Goal: Use online tool/utility: Utilize a website feature to perform a specific function

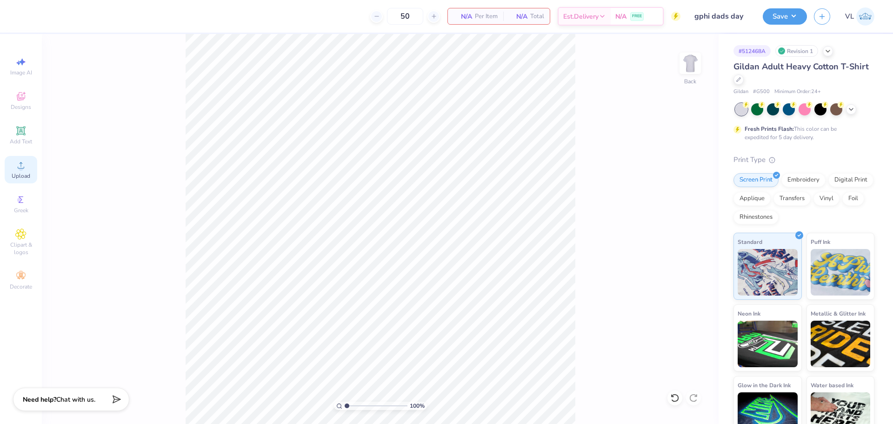
click at [27, 162] on div "Upload" at bounding box center [21, 169] width 33 height 27
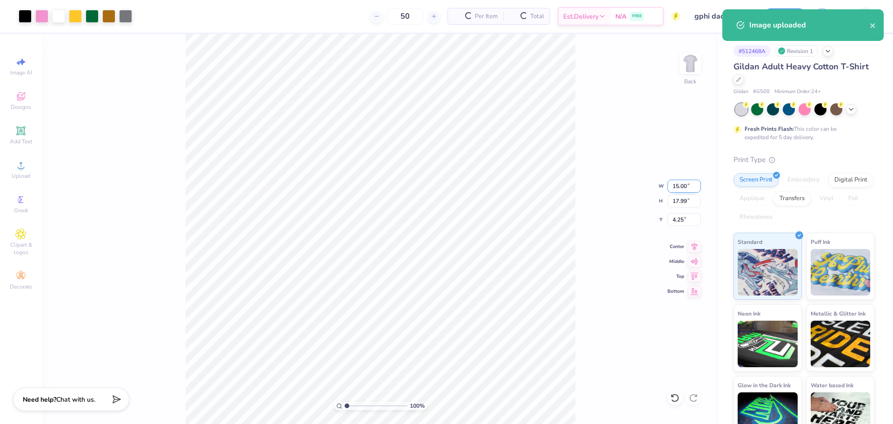
click at [684, 185] on input "15.00" at bounding box center [683, 185] width 33 height 13
type input "12.00"
type input "14.39"
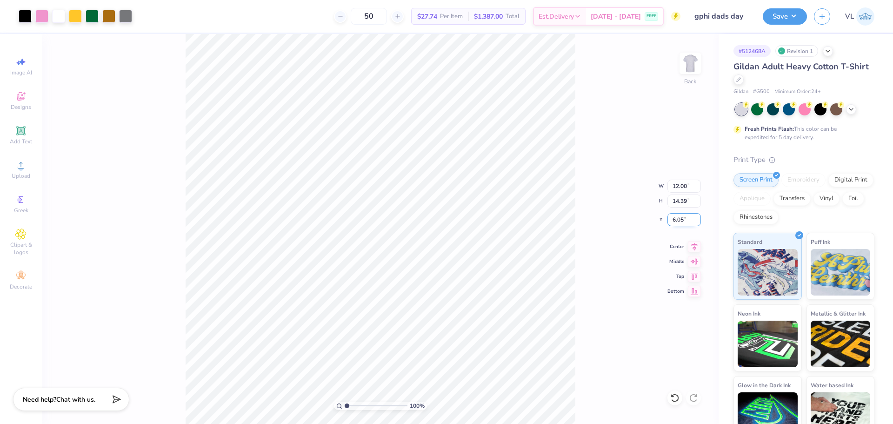
click at [680, 217] on input "6.05" at bounding box center [683, 219] width 33 height 13
type input "3.00"
click at [770, 19] on button "Save" at bounding box center [785, 15] width 44 height 16
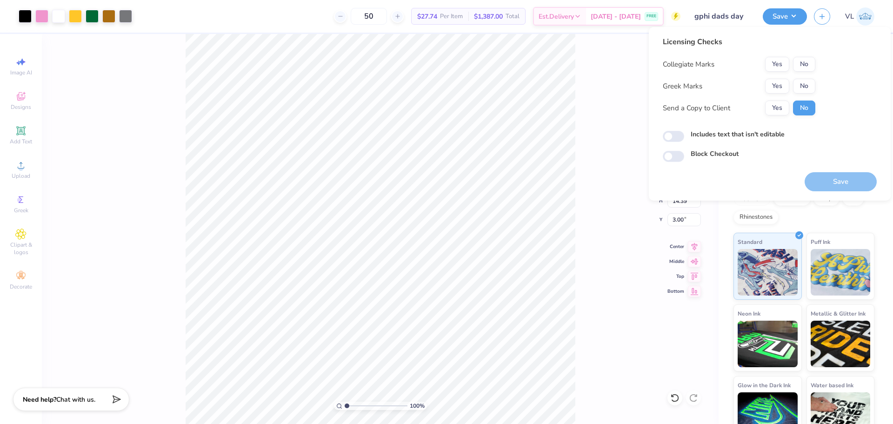
click at [784, 81] on button "Yes" at bounding box center [777, 86] width 24 height 15
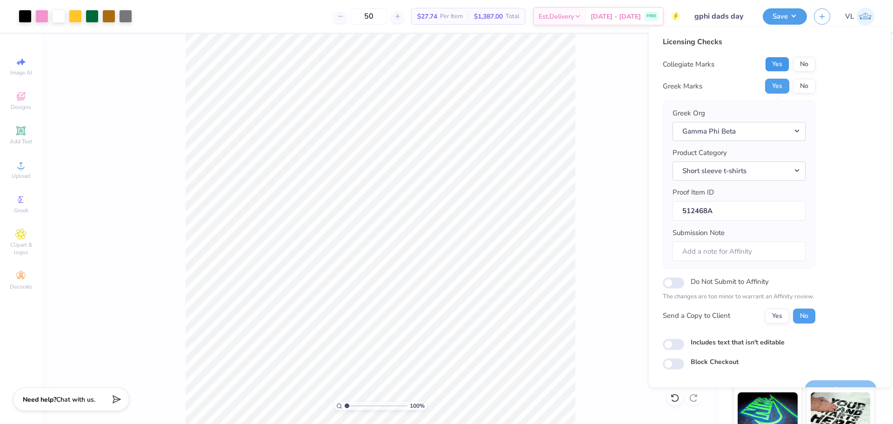
click at [783, 66] on button "Yes" at bounding box center [777, 64] width 24 height 15
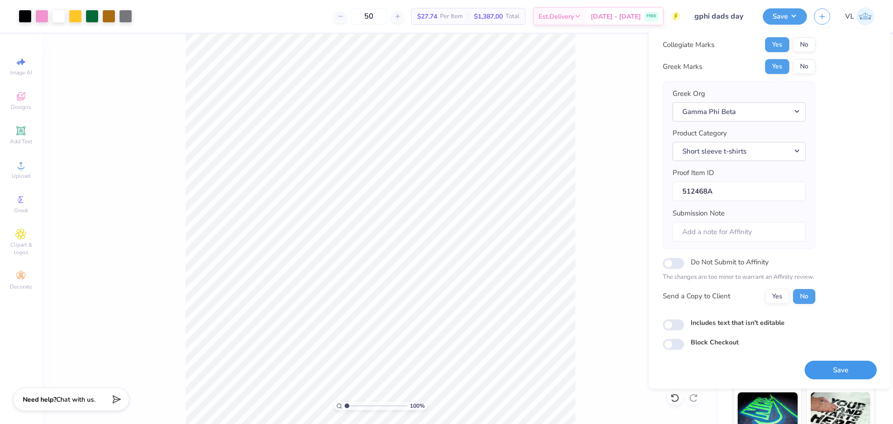
click at [836, 370] on button "Save" at bounding box center [840, 369] width 72 height 19
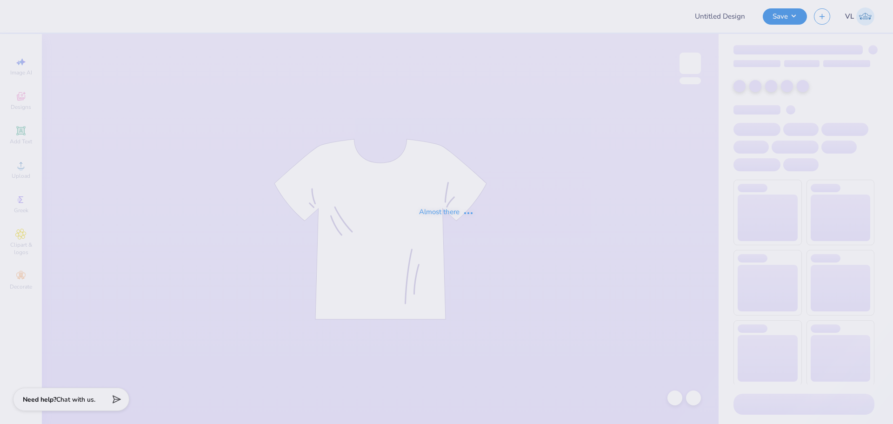
type input "ZTA DADS DAY"
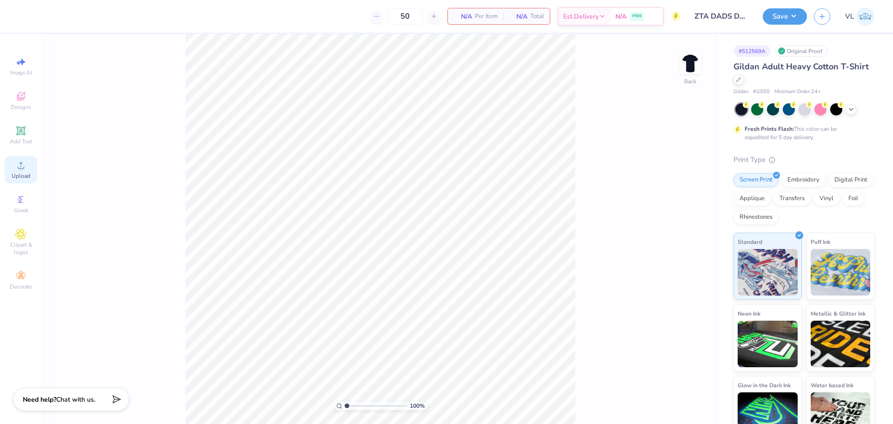
click at [19, 176] on span "Upload" at bounding box center [21, 175] width 19 height 7
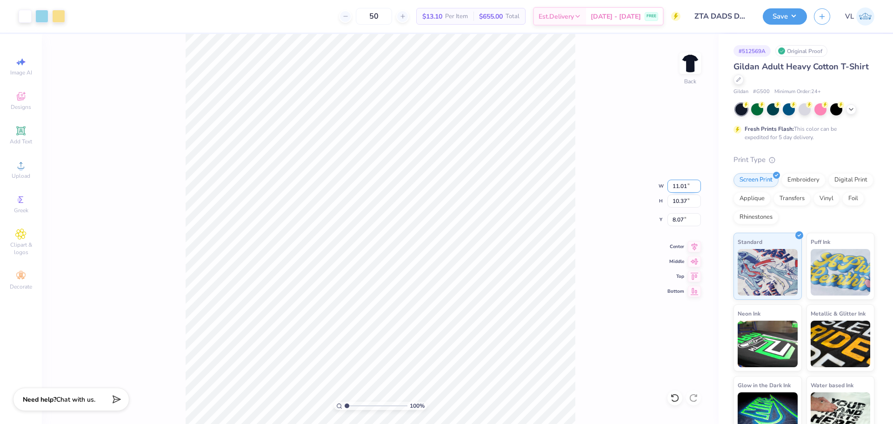
click at [683, 183] on input "11.01" at bounding box center [683, 185] width 33 height 13
type input "12.00"
type input "11.30"
type input "3.00"
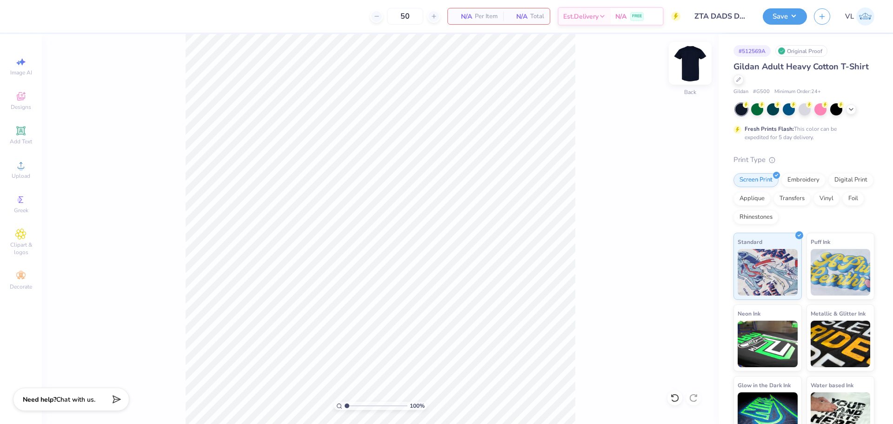
click at [685, 58] on img at bounding box center [689, 63] width 37 height 37
click at [434, 214] on li "Paste" at bounding box center [429, 213] width 73 height 18
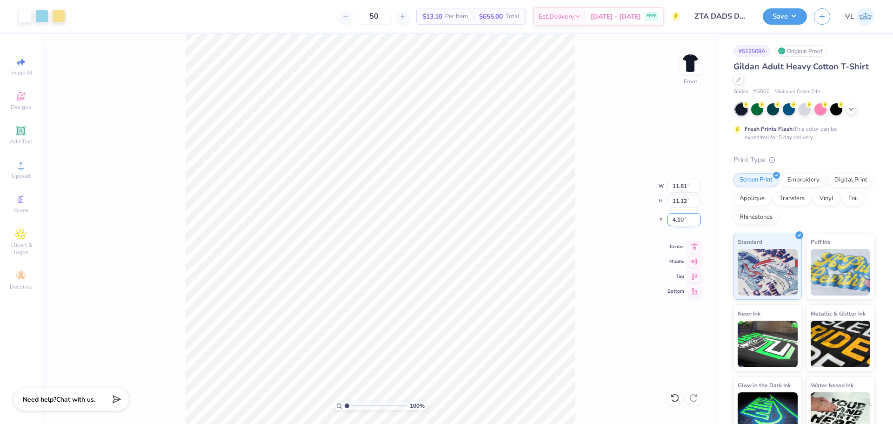
click at [685, 222] on input "4.10" at bounding box center [683, 219] width 33 height 13
type input "3.00"
click at [683, 186] on input "11.81" at bounding box center [683, 185] width 33 height 13
type input "12.00"
type input "11.30"
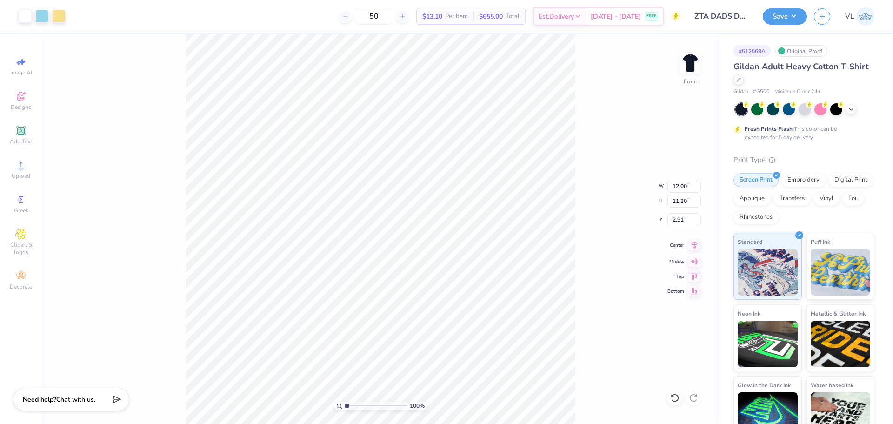
click at [695, 246] on icon at bounding box center [694, 244] width 13 height 11
click at [683, 224] on input "2.91" at bounding box center [683, 219] width 33 height 13
type input "3.00"
click at [781, 20] on button "Save" at bounding box center [785, 15] width 44 height 16
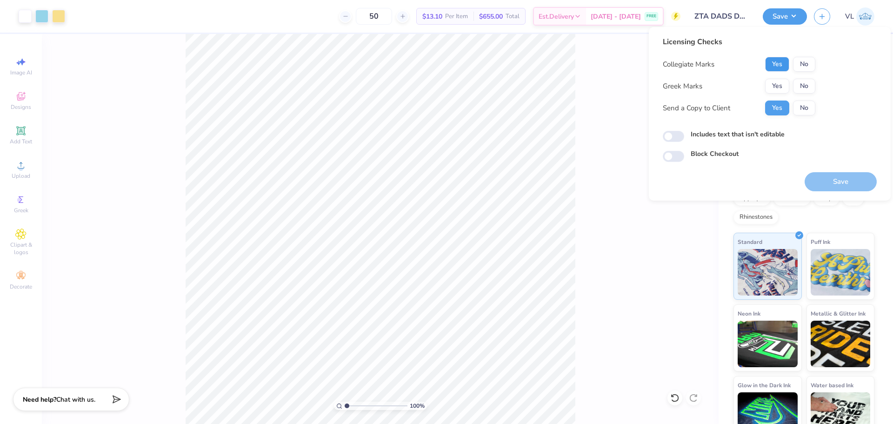
click at [776, 61] on button "Yes" at bounding box center [777, 64] width 24 height 15
click at [806, 92] on button "No" at bounding box center [804, 86] width 22 height 15
click at [834, 179] on button "Save" at bounding box center [840, 181] width 72 height 19
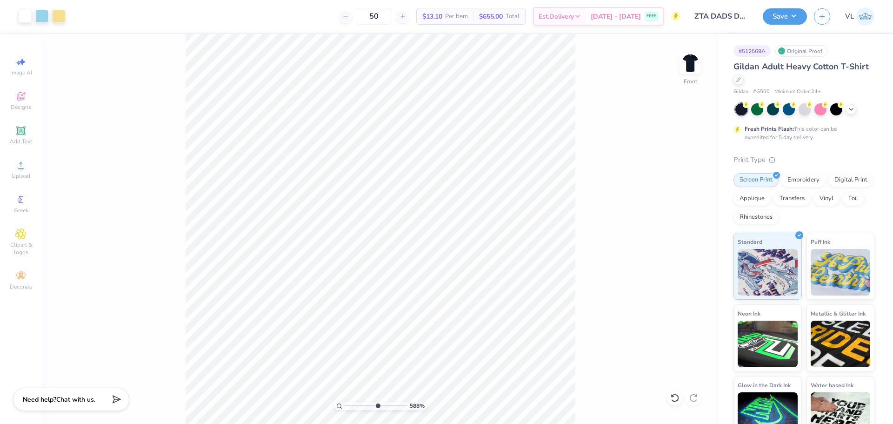
drag, startPoint x: 353, startPoint y: 405, endPoint x: 377, endPoint y: 409, distance: 24.4
type input "5.88"
click at [377, 409] on input "range" at bounding box center [376, 405] width 63 height 8
